Goal: Task Accomplishment & Management: Complete application form

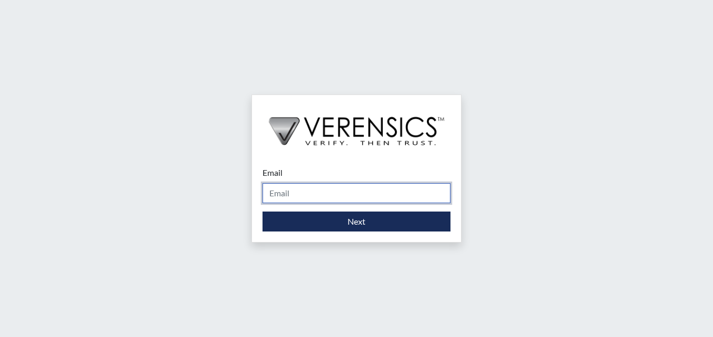
click at [371, 193] on input "Email" at bounding box center [357, 193] width 188 height 20
type input "[PERSON_NAME][EMAIL_ADDRESS][PERSON_NAME][DOMAIN_NAME]"
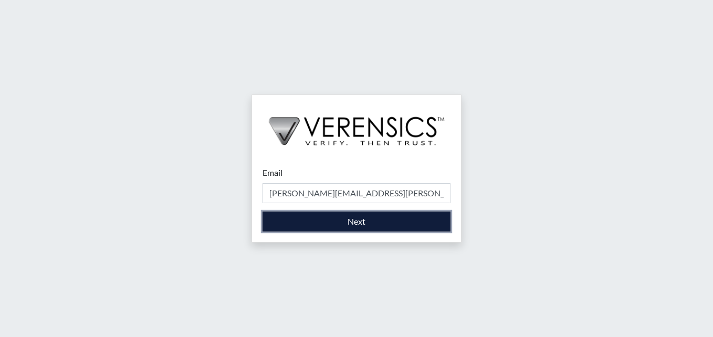
click at [367, 227] on button "Next" at bounding box center [357, 222] width 188 height 20
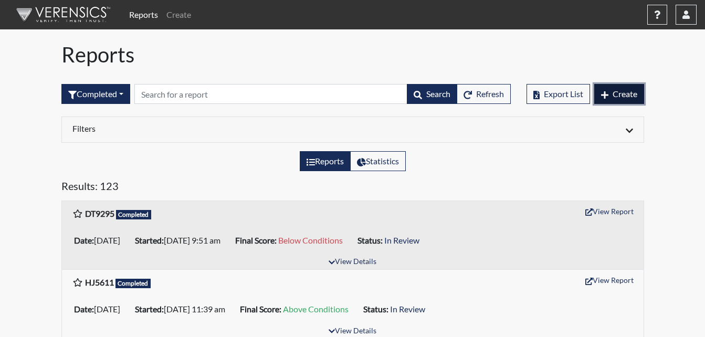
click at [617, 91] on span "Create" at bounding box center [625, 94] width 25 height 10
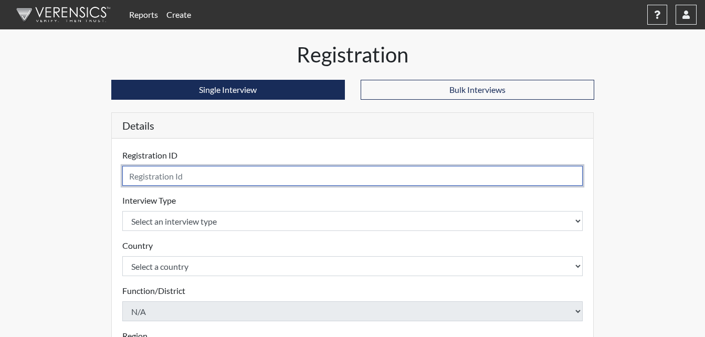
click at [215, 178] on input "text" at bounding box center [352, 176] width 461 height 20
click at [201, 179] on input "text" at bounding box center [352, 176] width 461 height 20
type input "GJ3205"
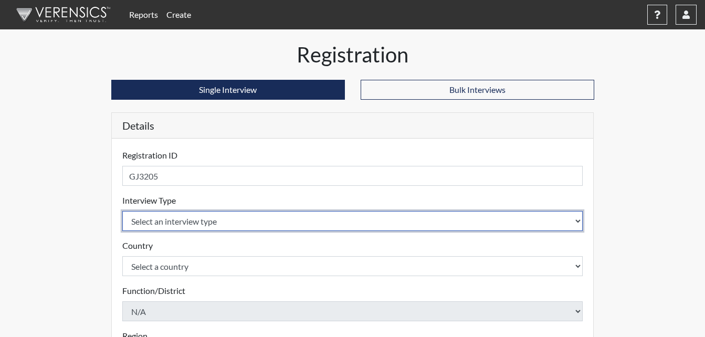
click at [230, 221] on select "Select an interview type Corrections Pre-Employment" at bounding box center [352, 221] width 461 height 20
click at [218, 228] on select "Select an interview type Corrections Pre-Employment" at bounding box center [352, 221] width 461 height 20
select select "ff733e93-e1bf-11ea-9c9f-0eff0cf7eb8f"
click at [122, 211] on select "Select an interview type Corrections Pre-Employment" at bounding box center [352, 221] width 461 height 20
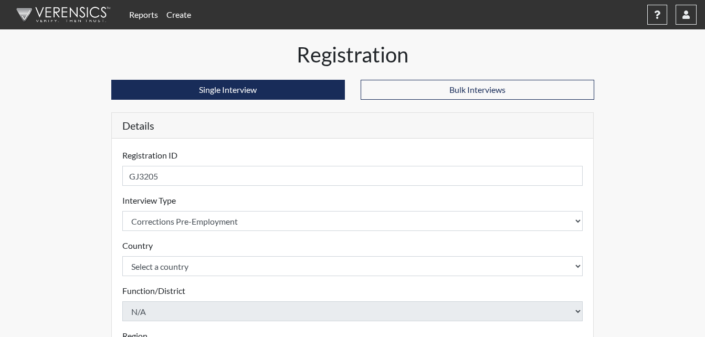
drag, startPoint x: 227, startPoint y: 233, endPoint x: 195, endPoint y: 267, distance: 47.2
click at [228, 238] on form "Registration ID GJ3205 Please provide a registration ID. Interview Type Select …" at bounding box center [352, 337] width 461 height 377
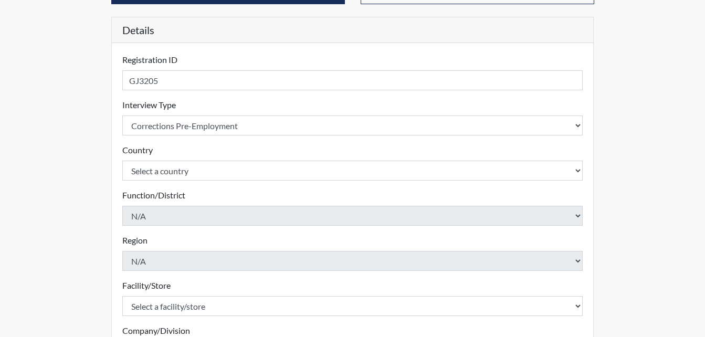
scroll to position [105, 0]
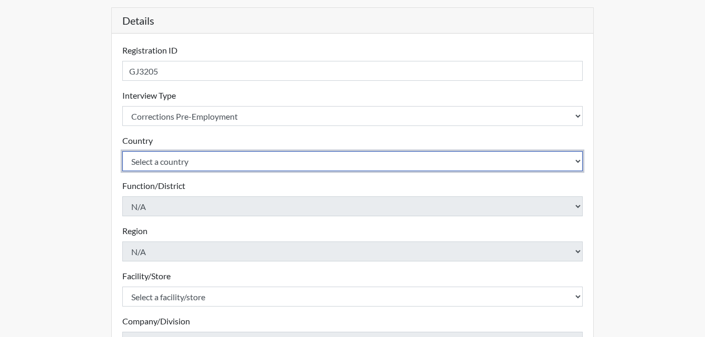
click at [237, 159] on select "Select a country [GEOGRAPHIC_DATA] [GEOGRAPHIC_DATA]" at bounding box center [352, 161] width 461 height 20
select select "united-states-of-[GEOGRAPHIC_DATA]"
click at [122, 151] on select "Select a country [GEOGRAPHIC_DATA] [GEOGRAPHIC_DATA]" at bounding box center [352, 161] width 461 height 20
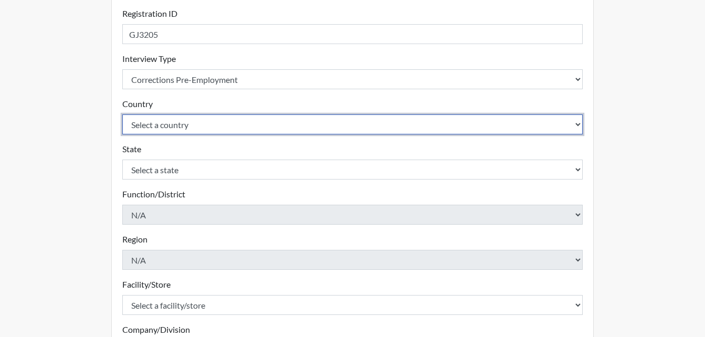
scroll to position [158, 0]
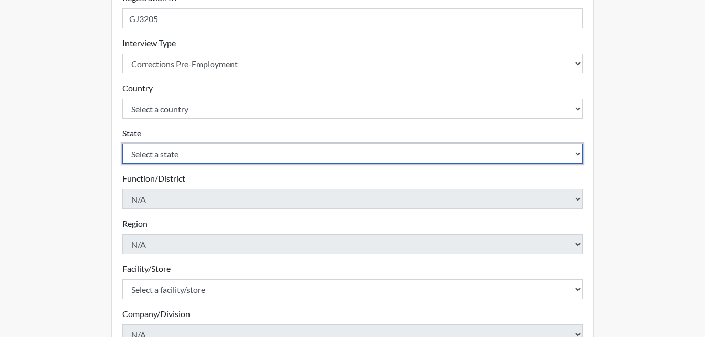
click at [232, 155] on select "Select a state [US_STATE] [US_STATE] [US_STATE] [US_STATE] [US_STATE] [US_STATE…" at bounding box center [352, 154] width 461 height 20
select select "GA"
click at [122, 144] on select "Select a state [US_STATE] [US_STATE] [US_STATE] [US_STATE] [US_STATE] [US_STATE…" at bounding box center [352, 154] width 461 height 20
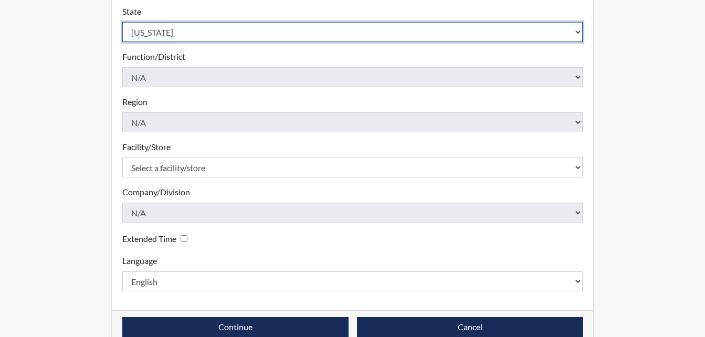
scroll to position [299, 0]
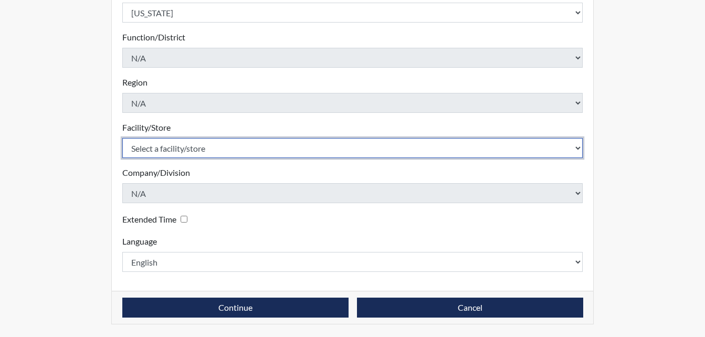
click at [209, 142] on select "Select a facility/store GD&CP*" at bounding box center [352, 148] width 461 height 20
select select "caef7334-c143-44bb-af56-c58759ea25cb"
click at [122, 138] on select "Select a facility/store GD&CP*" at bounding box center [352, 148] width 461 height 20
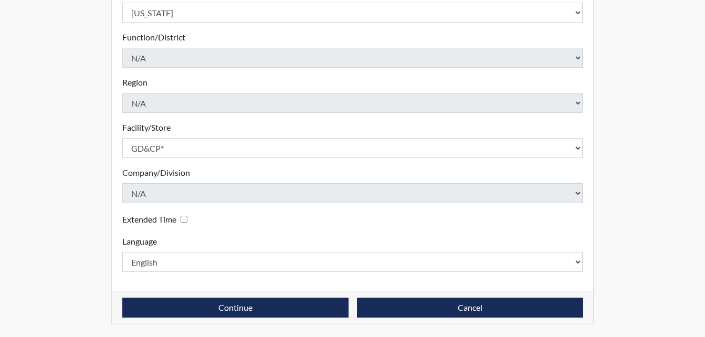
click at [204, 163] on form "Registration ID GJ3205 Please provide a registration ID. Interview Type Select …" at bounding box center [352, 61] width 461 height 422
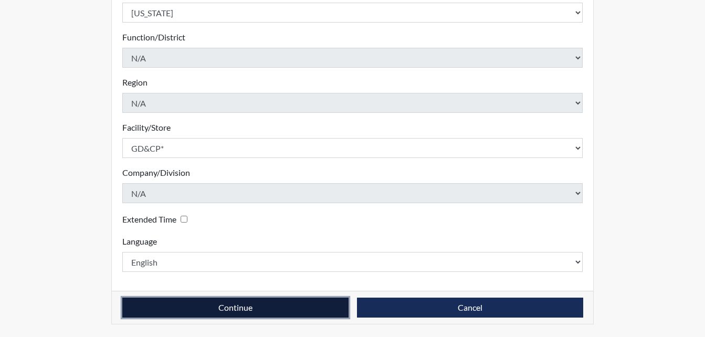
click at [238, 304] on button "Continue" at bounding box center [235, 308] width 226 height 20
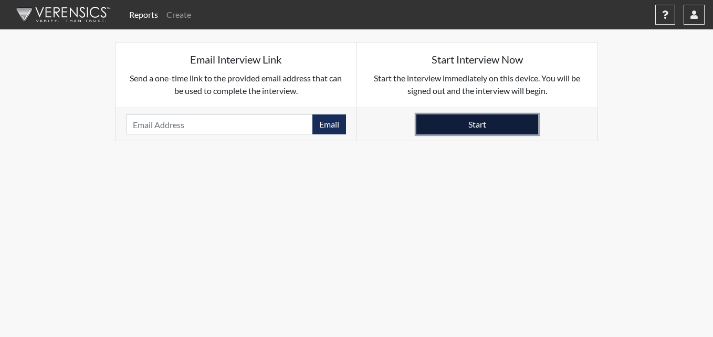
click at [477, 128] on button "Start" at bounding box center [477, 124] width 122 height 20
